Goal: Task Accomplishment & Management: Use online tool/utility

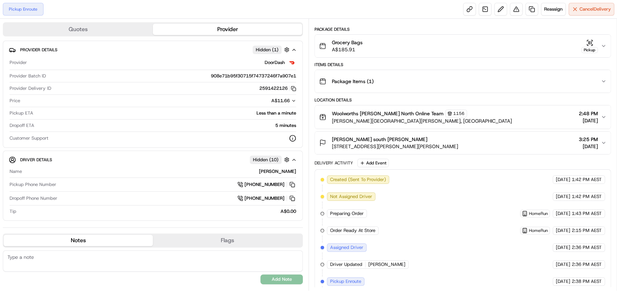
scroll to position [136, 0]
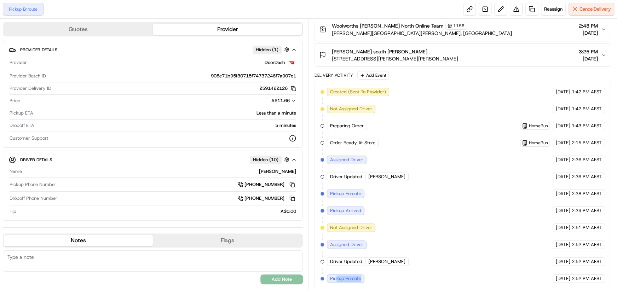
drag, startPoint x: 336, startPoint y: 277, endPoint x: 361, endPoint y: 278, distance: 25.8
click at [361, 278] on div "Pickup Enroute" at bounding box center [345, 278] width 37 height 8
click at [337, 277] on span "Pickup Enroute" at bounding box center [345, 278] width 31 height 6
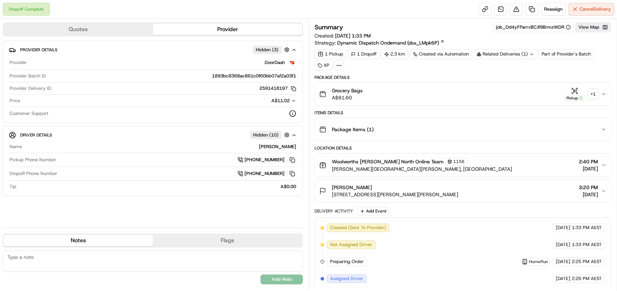
click at [593, 95] on div "+ 1" at bounding box center [593, 94] width 10 height 10
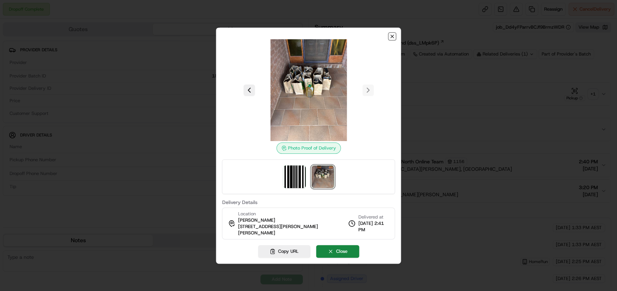
click at [390, 37] on icon "button" at bounding box center [392, 37] width 6 height 6
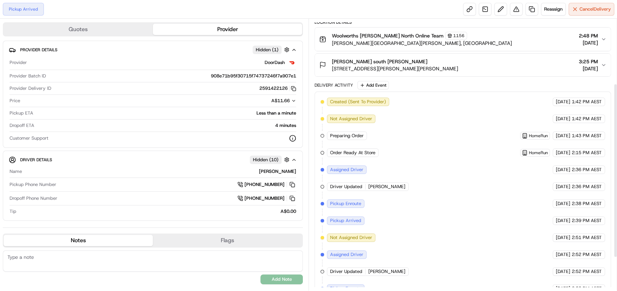
scroll to position [152, 0]
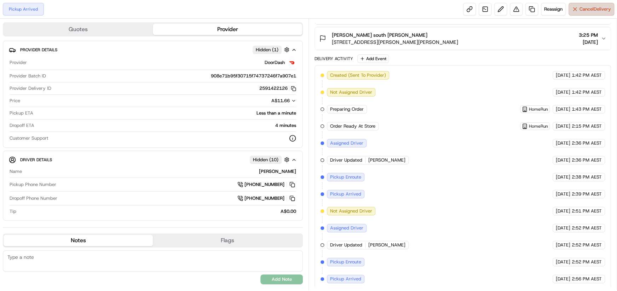
click at [584, 9] on span "Cancel Delivery" at bounding box center [594, 9] width 31 height 6
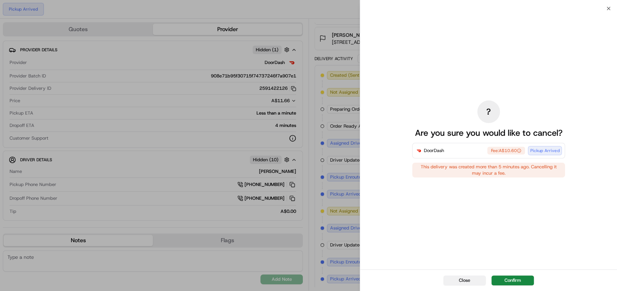
click at [464, 283] on button "Close" at bounding box center [464, 280] width 42 height 10
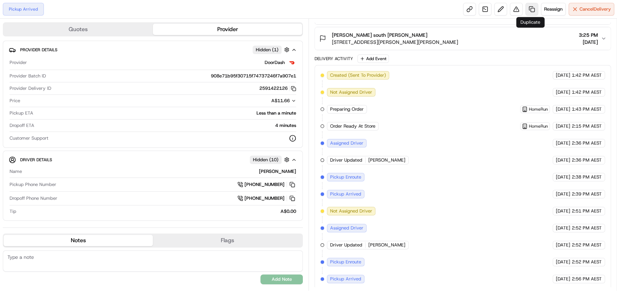
click at [529, 11] on link at bounding box center [531, 9] width 13 height 13
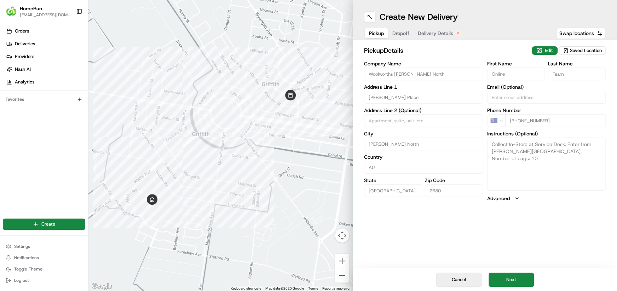
click at [470, 278] on button "Cancel" at bounding box center [458, 280] width 45 height 14
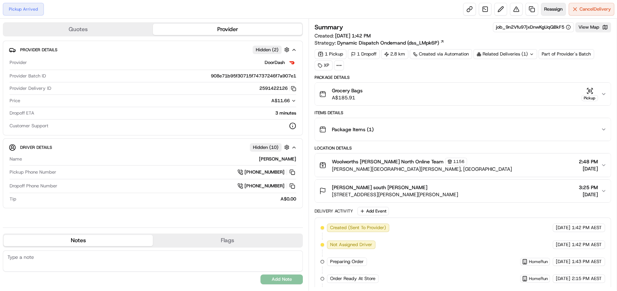
click at [550, 14] on button "Reassign" at bounding box center [553, 9] width 25 height 13
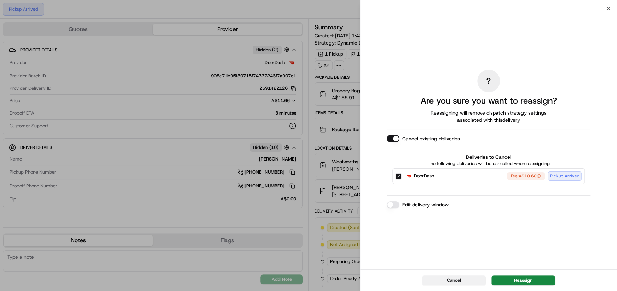
click at [465, 279] on button "Cancel" at bounding box center [454, 280] width 64 height 10
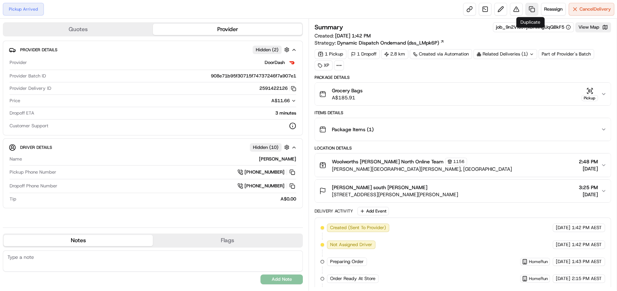
click at [530, 10] on link at bounding box center [531, 9] width 13 height 13
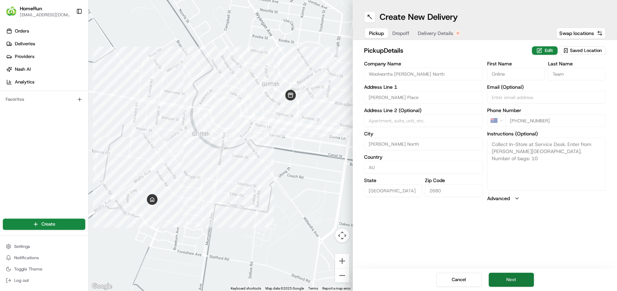
click at [507, 280] on button "Next" at bounding box center [510, 280] width 45 height 14
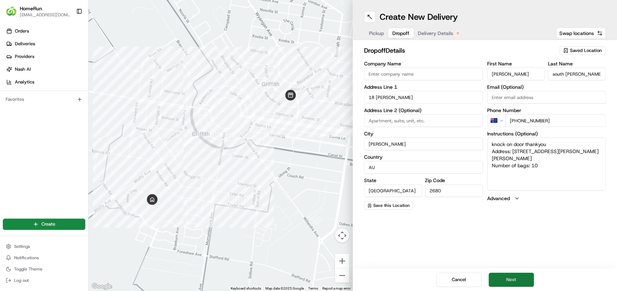
click at [506, 279] on button "Next" at bounding box center [510, 280] width 45 height 14
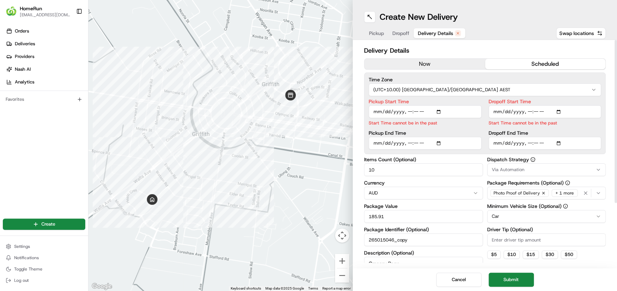
click at [418, 62] on button "now" at bounding box center [424, 64] width 121 height 11
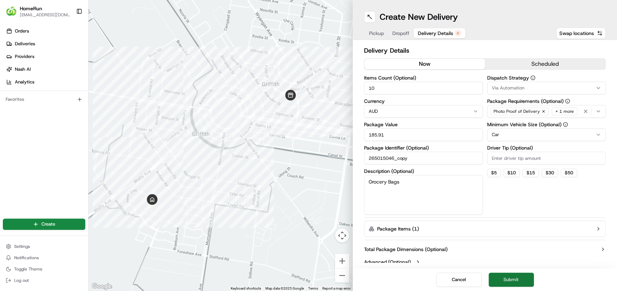
click at [512, 278] on button "Submit" at bounding box center [510, 280] width 45 height 14
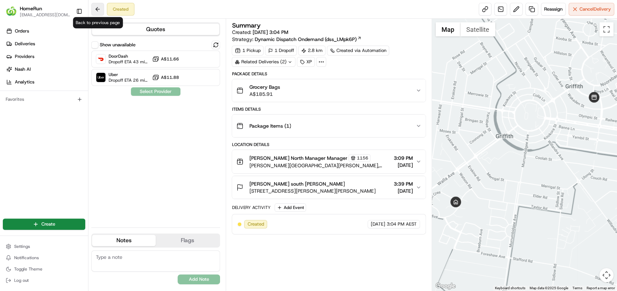
click at [98, 8] on button at bounding box center [97, 9] width 13 height 13
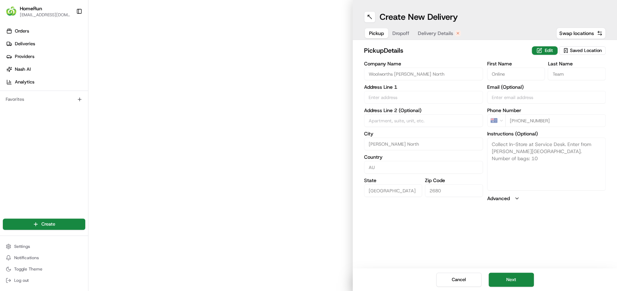
type input "Burrell Place"
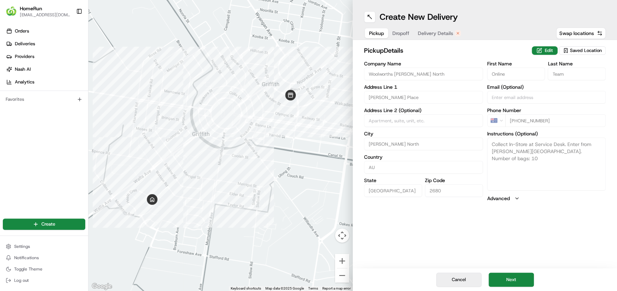
click at [453, 283] on button "Cancel" at bounding box center [458, 280] width 45 height 14
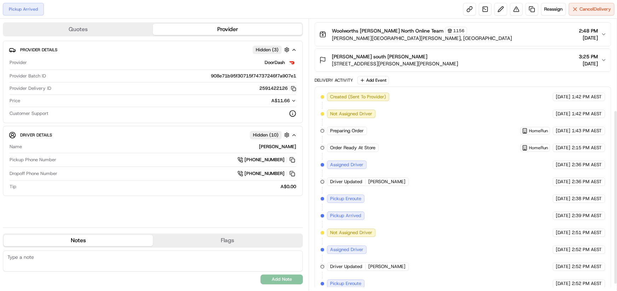
scroll to position [152, 0]
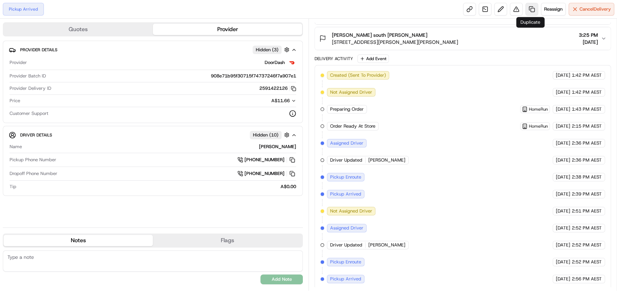
click at [531, 11] on link at bounding box center [531, 9] width 13 height 13
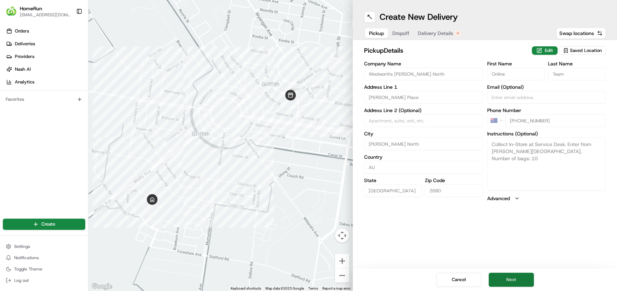
click at [511, 280] on button "Next" at bounding box center [510, 280] width 45 height 14
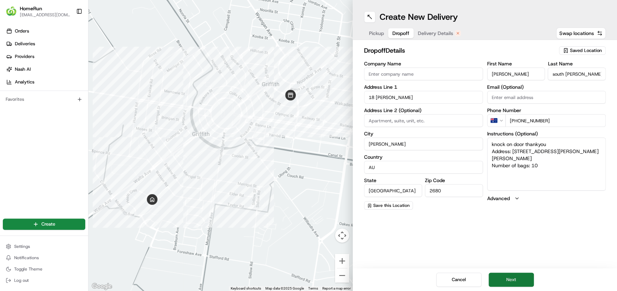
click at [511, 280] on button "Next" at bounding box center [510, 280] width 45 height 14
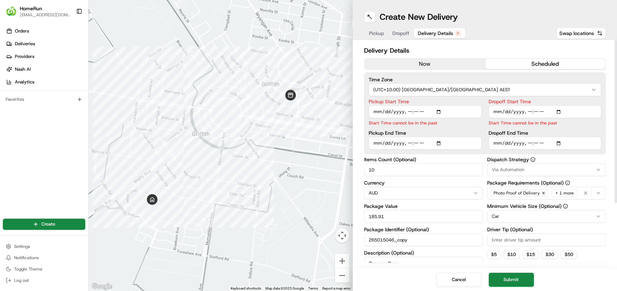
click at [425, 68] on button "now" at bounding box center [424, 64] width 121 height 11
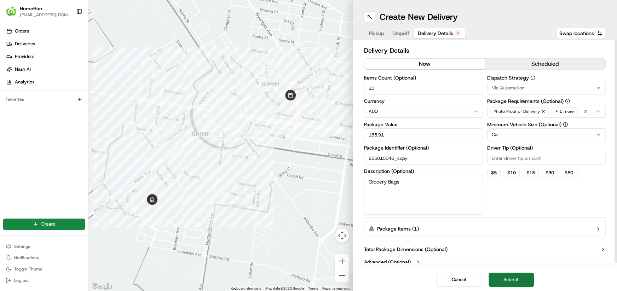
click at [518, 280] on button "Submit" at bounding box center [510, 280] width 45 height 14
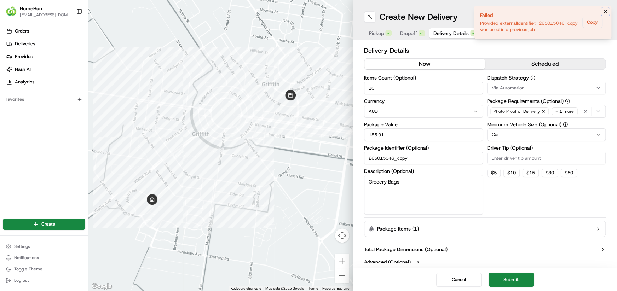
click at [605, 13] on icon "Notifications (F8)" at bounding box center [605, 12] width 6 height 6
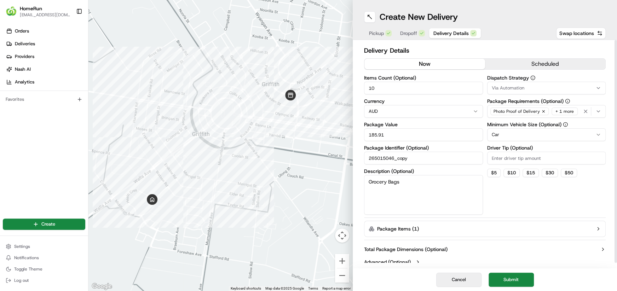
click at [463, 278] on button "Cancel" at bounding box center [458, 280] width 45 height 14
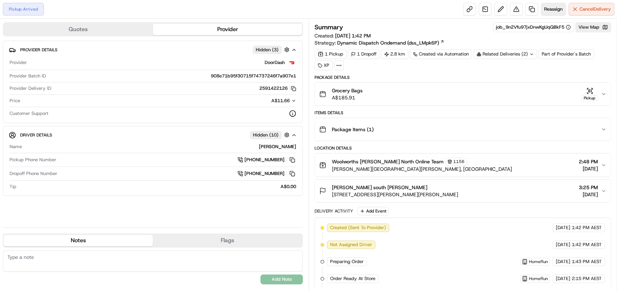
click at [552, 9] on span "Reassign" at bounding box center [553, 9] width 18 height 6
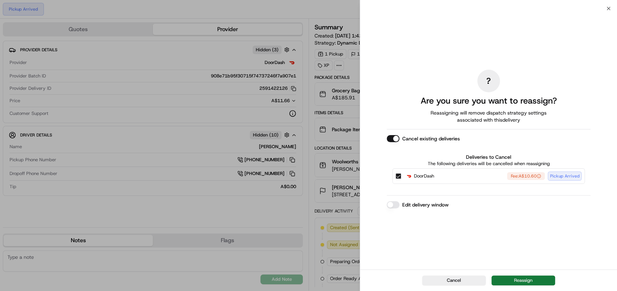
click at [525, 279] on button "Reassign" at bounding box center [523, 280] width 64 height 10
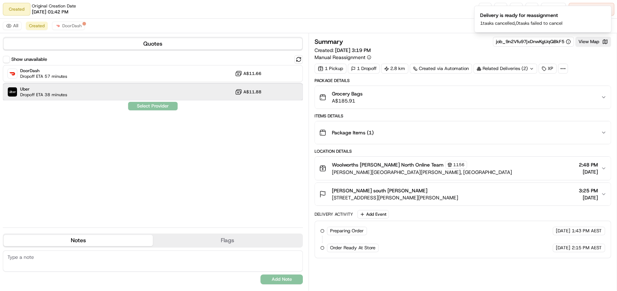
click at [107, 89] on div "Uber Dropoff ETA 38 minutes A$11.88" at bounding box center [153, 91] width 300 height 17
click at [136, 104] on button "Assign Provider" at bounding box center [153, 106] width 50 height 8
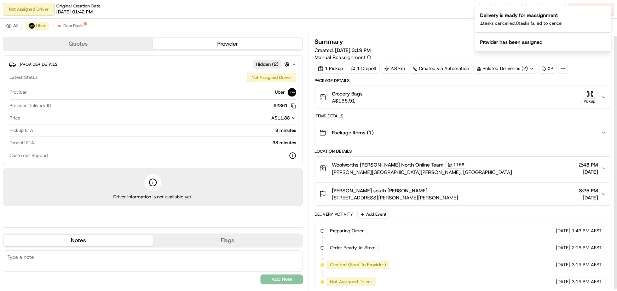
scroll to position [4, 0]
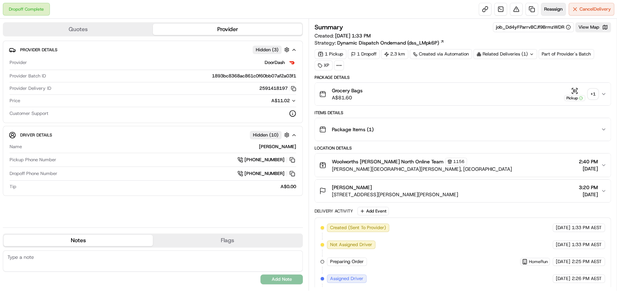
click at [548, 10] on span "Reassign" at bounding box center [553, 9] width 18 height 6
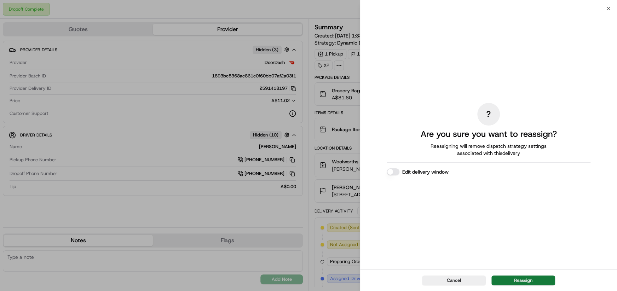
click at [521, 282] on button "Reassign" at bounding box center [523, 280] width 64 height 10
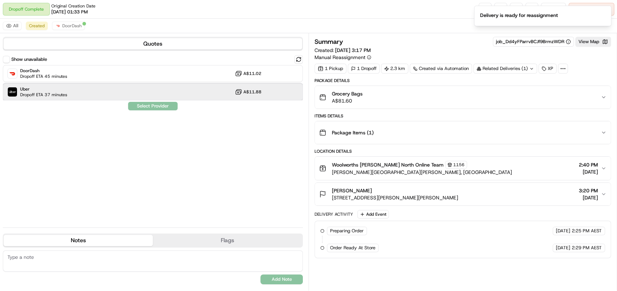
click at [109, 97] on div "Uber Dropoff ETA 37 minutes A$11.88" at bounding box center [153, 91] width 300 height 17
click at [155, 109] on button "Assign Provider" at bounding box center [153, 106] width 50 height 8
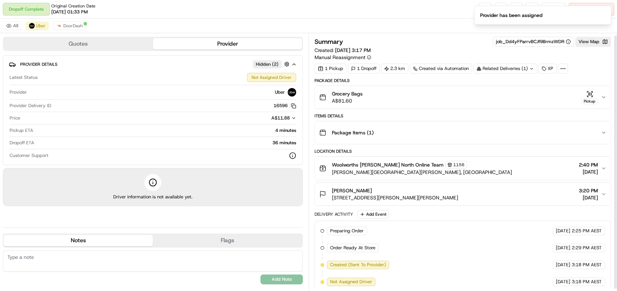
scroll to position [4, 0]
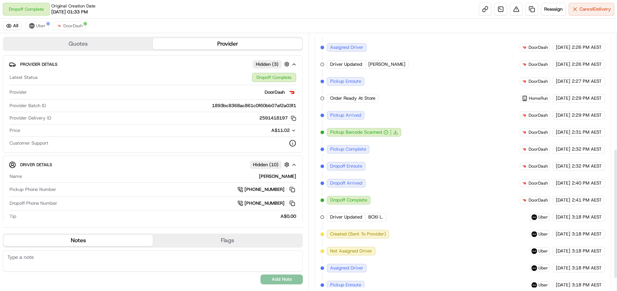
scroll to position [251, 0]
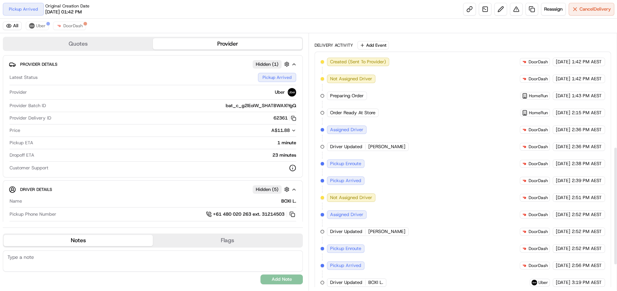
scroll to position [110, 0]
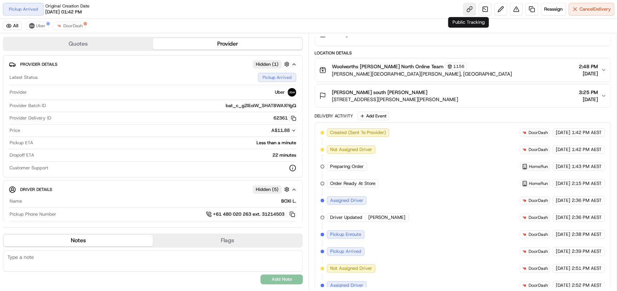
click at [467, 10] on link at bounding box center [469, 9] width 13 height 13
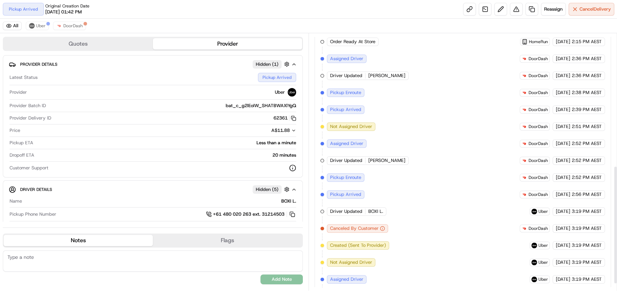
scroll to position [302, 0]
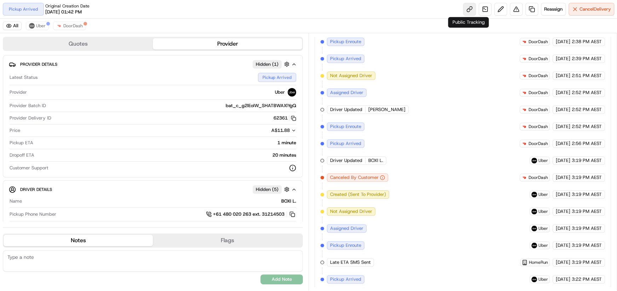
click at [467, 10] on link at bounding box center [469, 9] width 13 height 13
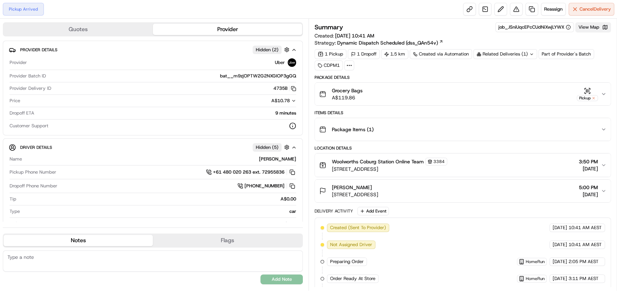
click at [593, 28] on button "View Map" at bounding box center [593, 27] width 36 height 10
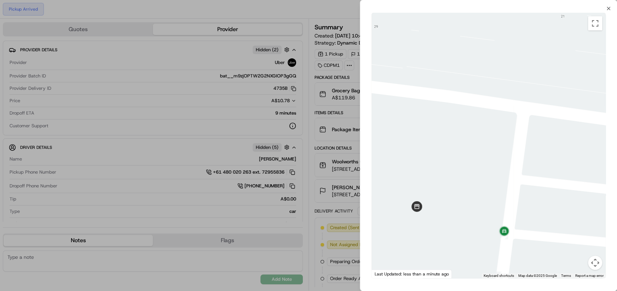
click at [312, 106] on div at bounding box center [308, 145] width 617 height 291
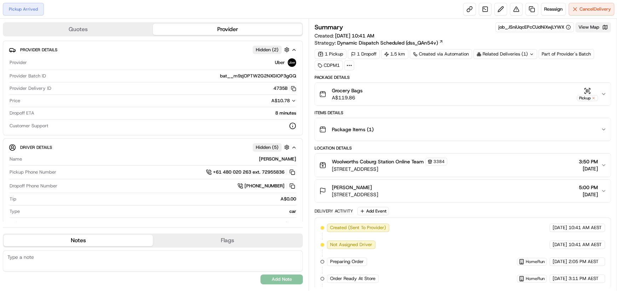
click at [584, 27] on button "View Map" at bounding box center [593, 27] width 36 height 10
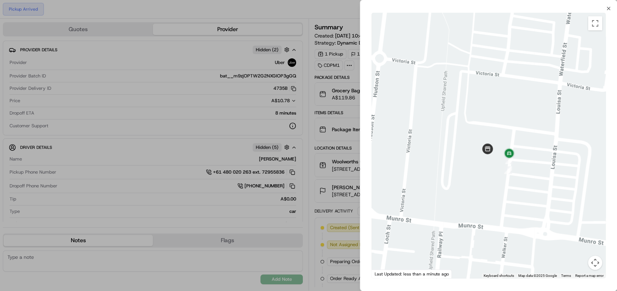
click at [307, 102] on div at bounding box center [308, 145] width 617 height 291
